Goal: Register for event/course

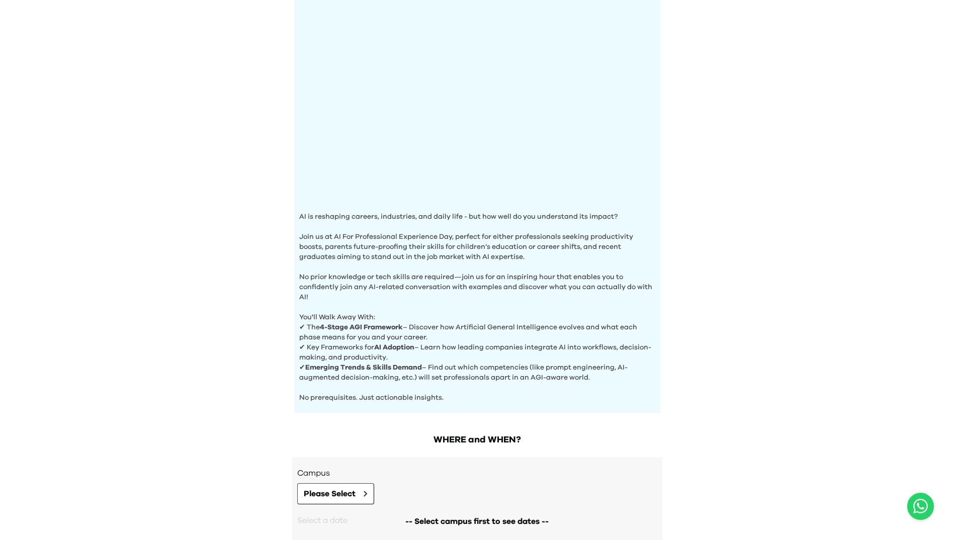
scroll to position [198, 0]
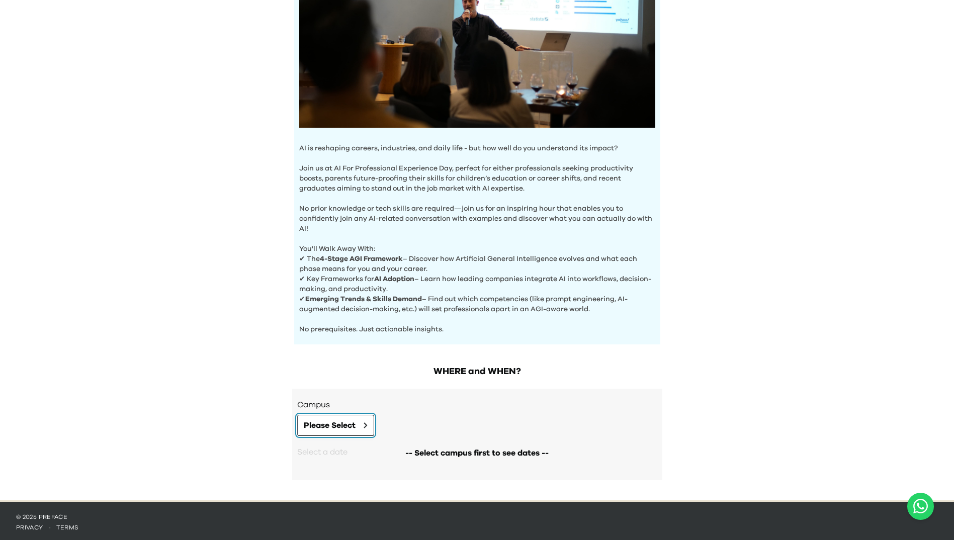
click at [366, 425] on icon at bounding box center [366, 426] width 4 height 6
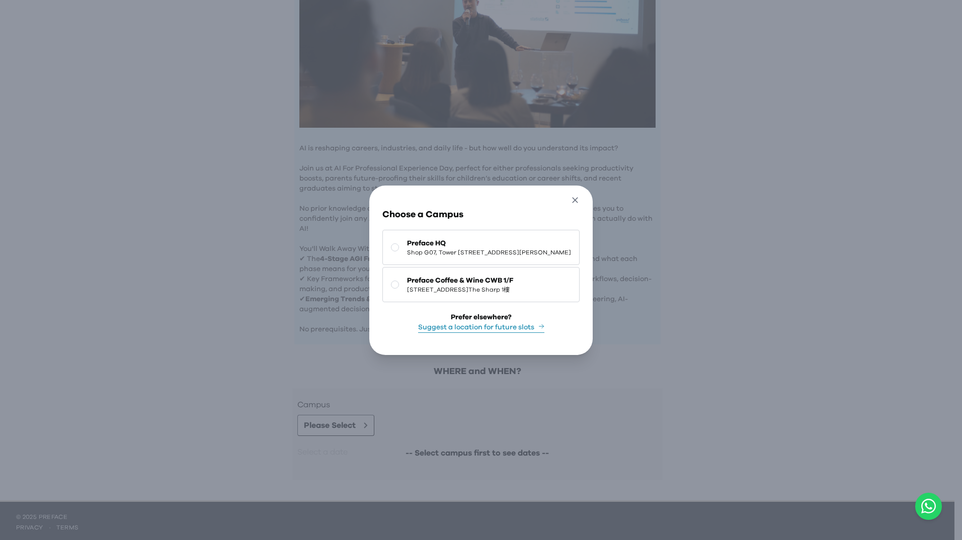
click at [581, 195] on icon "button" at bounding box center [575, 200] width 11 height 11
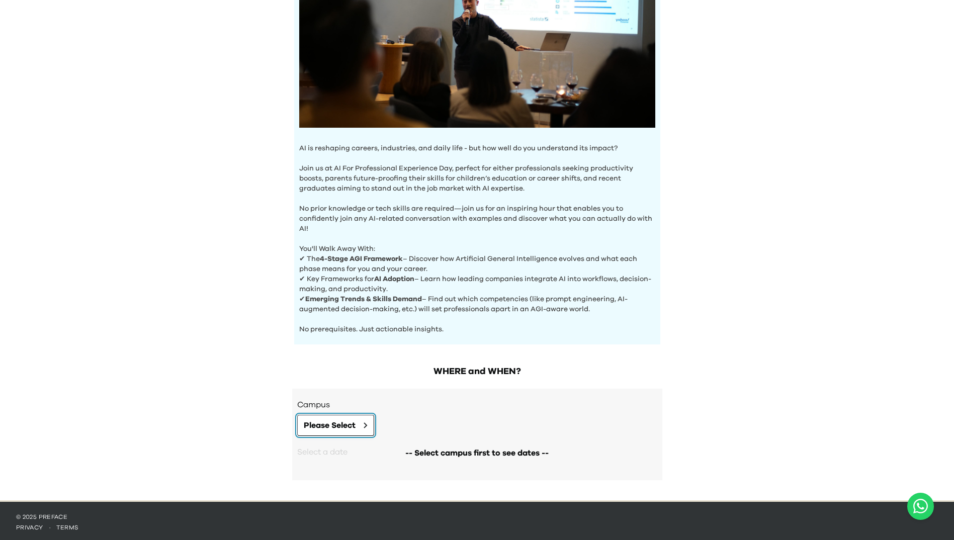
click at [368, 426] on button "Please Select" at bounding box center [335, 425] width 77 height 21
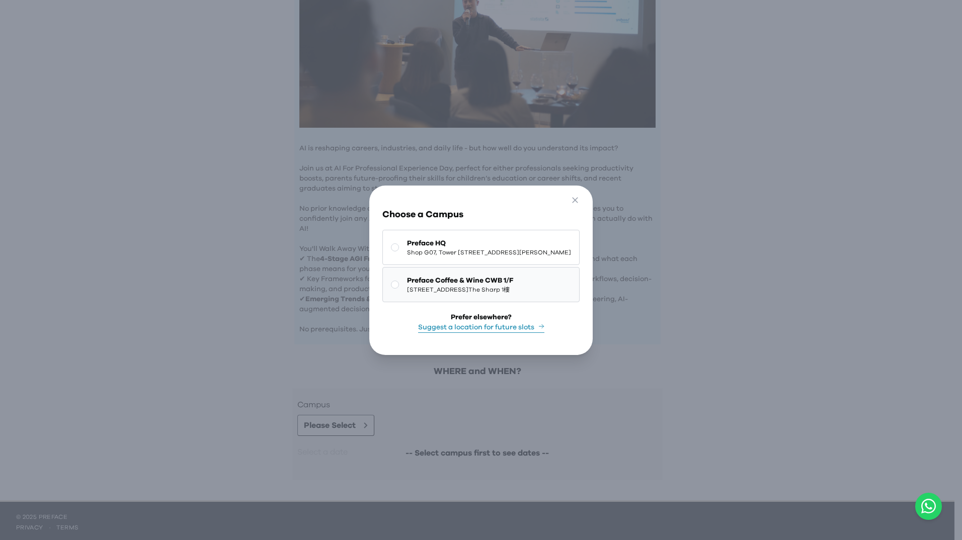
click at [391, 283] on rect at bounding box center [395, 285] width 8 height 8
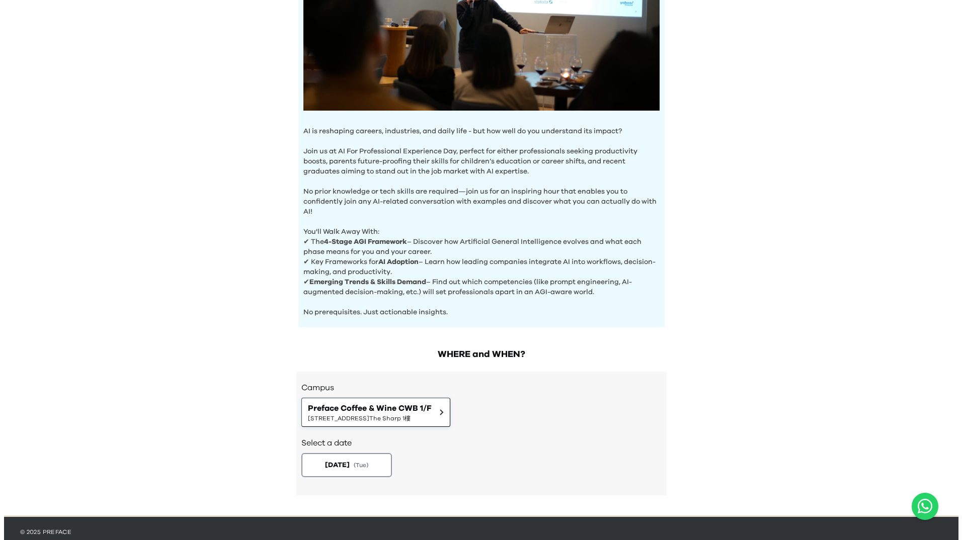
scroll to position [230, 0]
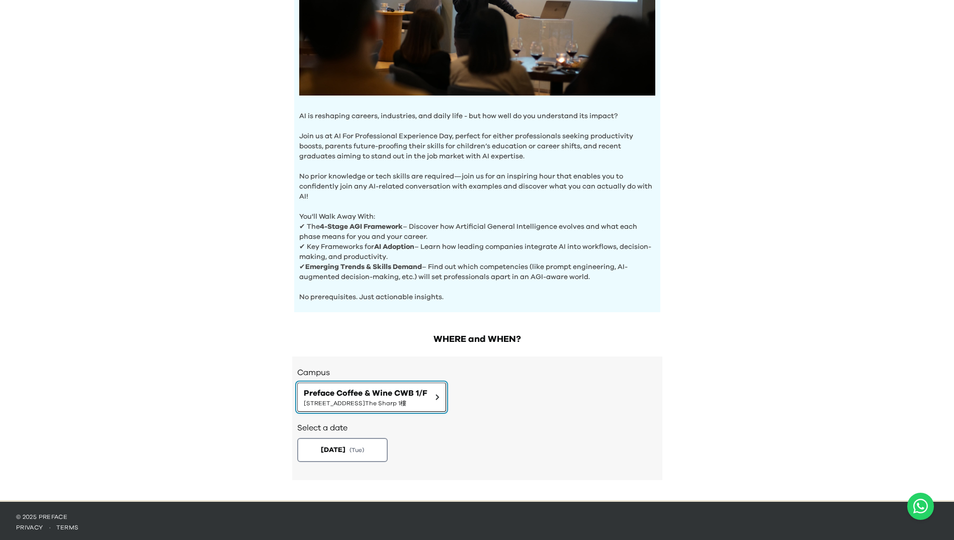
click at [423, 389] on span "Preface Coffee & Wine CWB 1/F" at bounding box center [366, 393] width 124 height 12
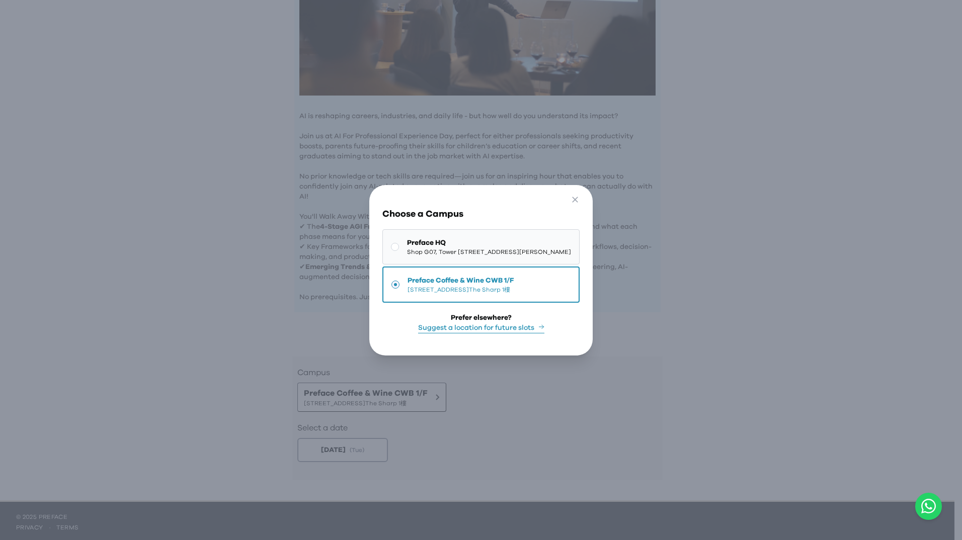
click at [407, 248] on span "Shop G07, Tower [STREET_ADDRESS][PERSON_NAME]" at bounding box center [489, 252] width 164 height 8
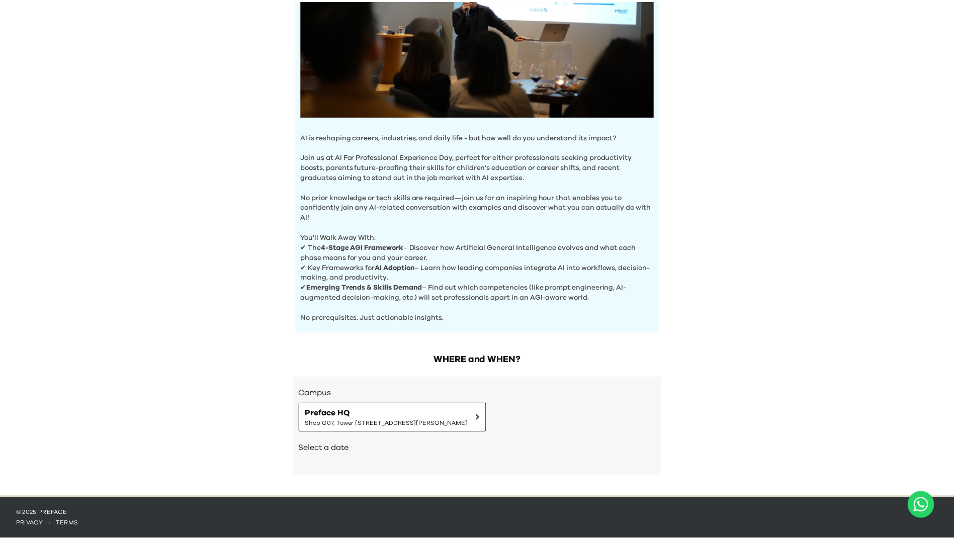
scroll to position [206, 0]
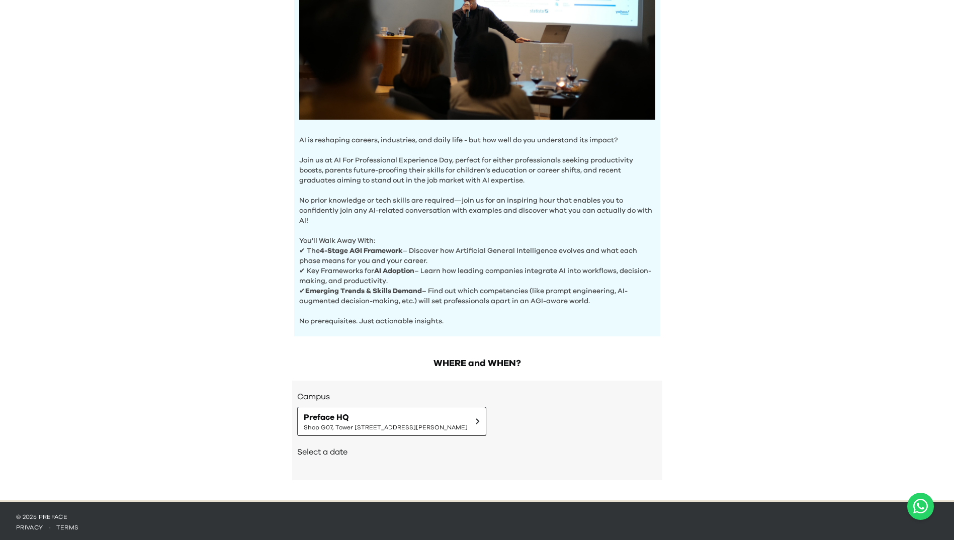
click at [326, 455] on div "Select a date" at bounding box center [477, 453] width 360 height 34
click at [468, 419] on span "Preface HQ" at bounding box center [386, 418] width 164 height 12
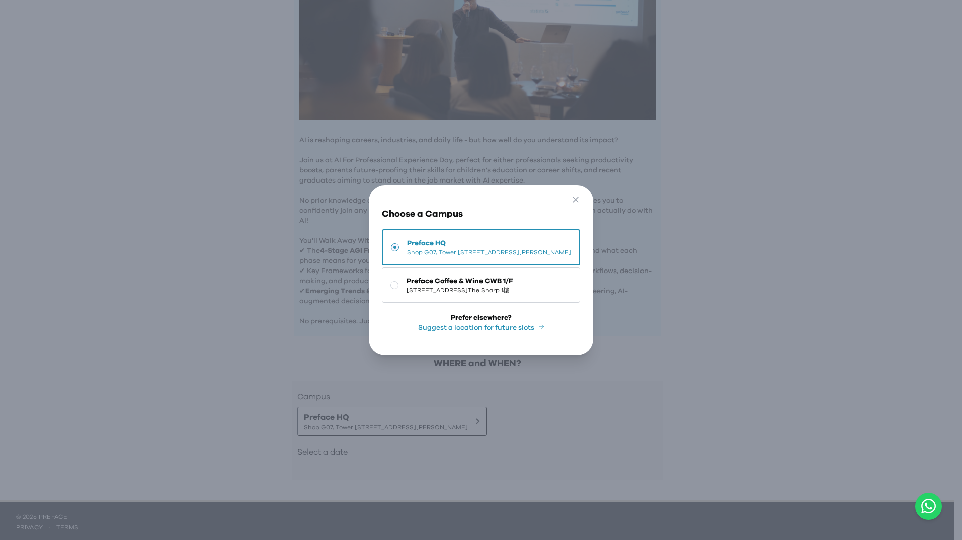
click at [407, 240] on span "Preface HQ" at bounding box center [489, 243] width 164 height 10
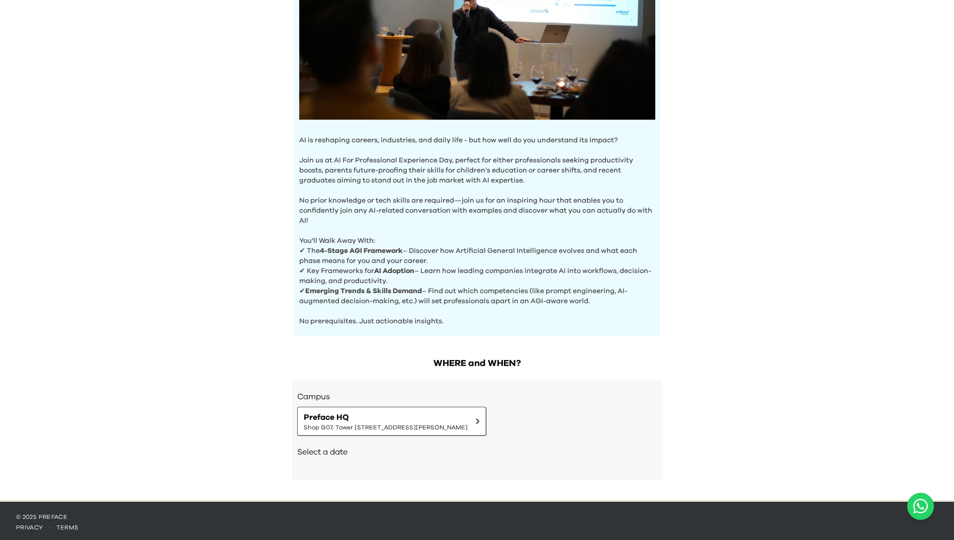
click at [330, 453] on h2 "Select a date" at bounding box center [477, 452] width 360 height 12
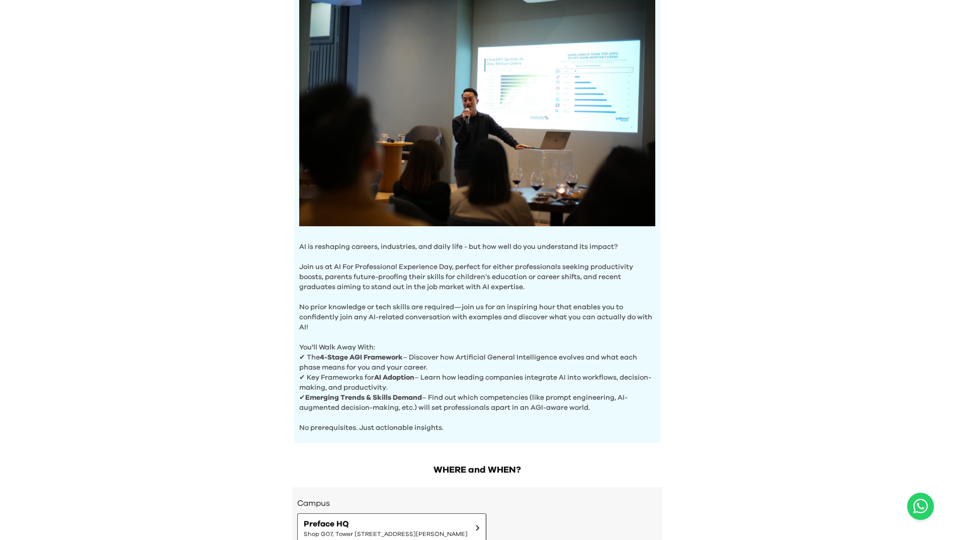
scroll to position [101, 0]
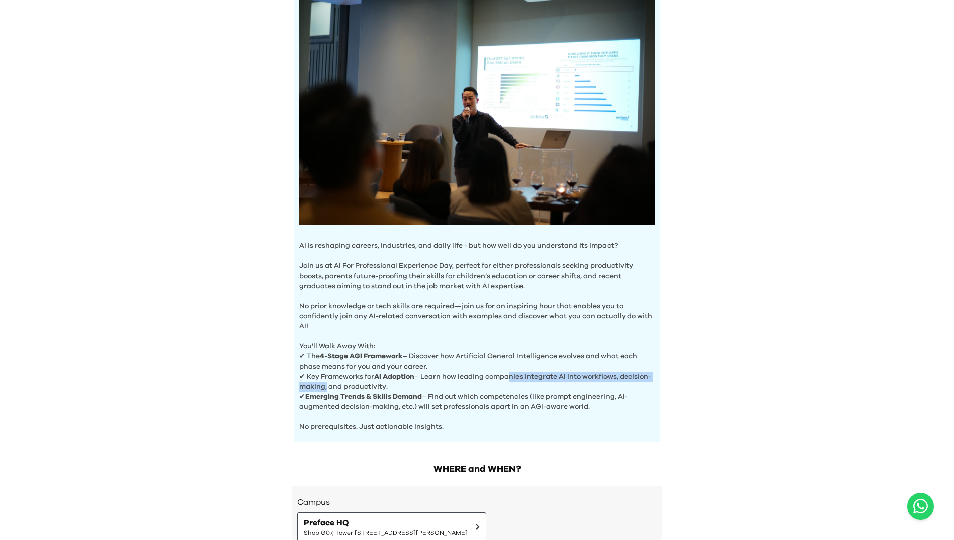
drag, startPoint x: 358, startPoint y: 379, endPoint x: 510, endPoint y: 370, distance: 152.2
click at [510, 372] on p "✔ Key Frameworks for AI Adoption – Learn how leading companies integrate AI int…" at bounding box center [477, 382] width 356 height 20
drag, startPoint x: 510, startPoint y: 370, endPoint x: 666, endPoint y: 432, distance: 167.8
click at [666, 432] on div "AI Experience Day AI is reshaping careers, industries, and daily life - but how…" at bounding box center [477, 188] width 386 height 509
drag, startPoint x: 374, startPoint y: 397, endPoint x: 484, endPoint y: 390, distance: 110.4
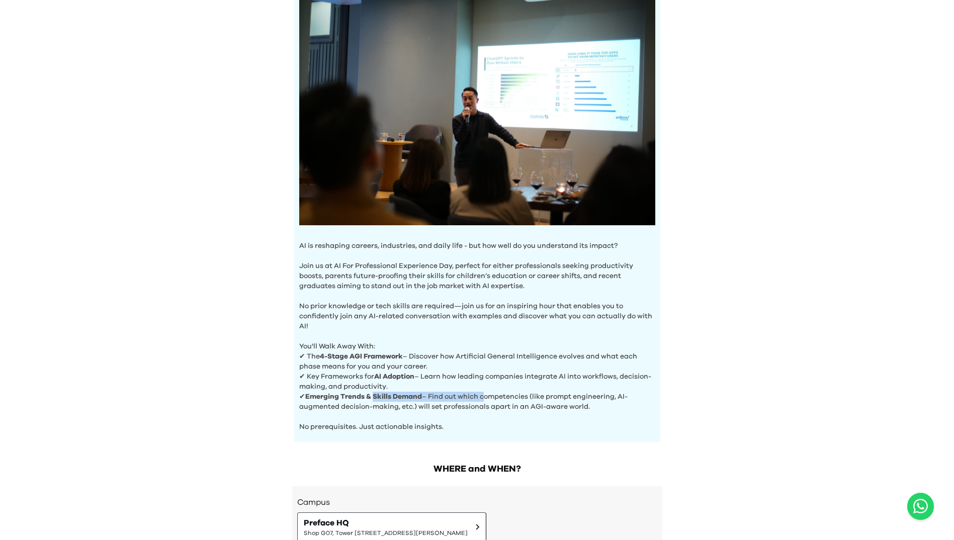
click at [484, 392] on p "✔ Emerging Trends & Skills Demand – Find out which competencies (like prompt en…" at bounding box center [477, 402] width 356 height 20
drag, startPoint x: 484, startPoint y: 390, endPoint x: 616, endPoint y: 443, distance: 142.0
click at [616, 443] on div "AI Experience Day AI is reshaping careers, industries, and daily life - but how…" at bounding box center [477, 252] width 954 height 707
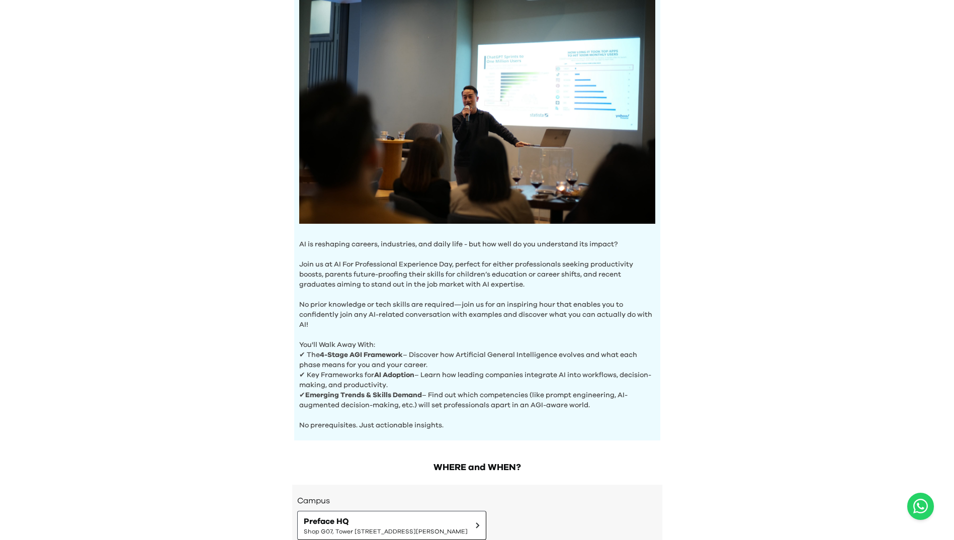
scroll to position [0, 0]
